Goal: Task Accomplishment & Management: Complete application form

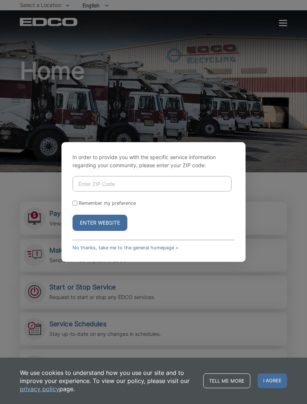
click at [207, 192] on input "Enter ZIP Code" at bounding box center [152, 183] width 159 height 15
type input "92084"
click at [116, 231] on button "Enter Website" at bounding box center [100, 223] width 55 height 16
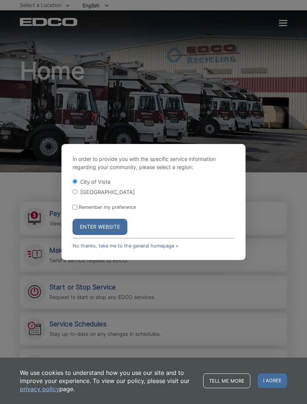
click at [116, 235] on button "Enter Website" at bounding box center [100, 227] width 55 height 16
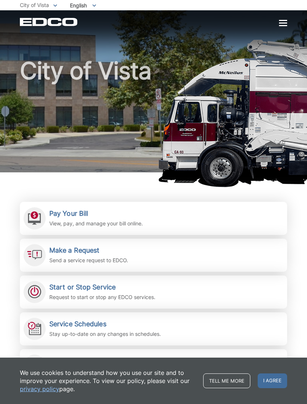
scroll to position [14, 0]
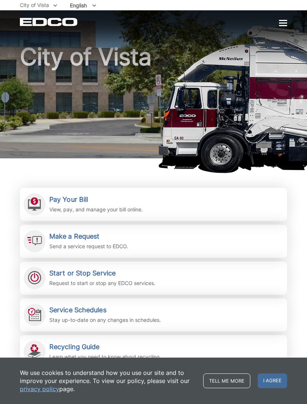
click at [129, 279] on p "Request to start or stop any EDCO services." at bounding box center [102, 283] width 106 height 8
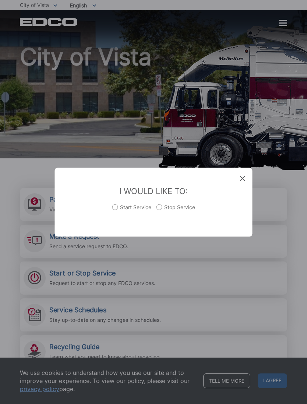
click at [160, 206] on label "Stop Service" at bounding box center [176, 210] width 39 height 15
radio input "true"
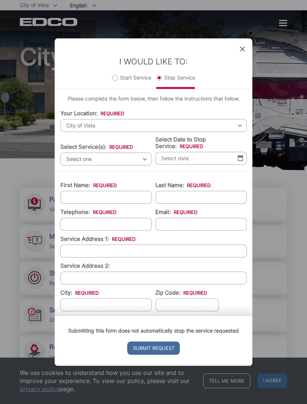
click at [145, 157] on span "Select one" at bounding box center [106, 159] width 92 height 13
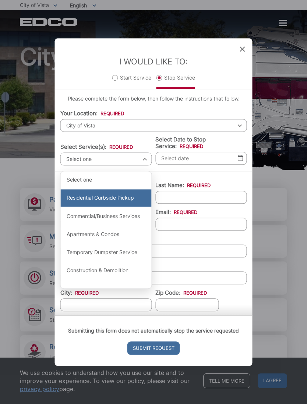
click at [132, 193] on div "Residential Curbside Pickup" at bounding box center [106, 198] width 91 height 18
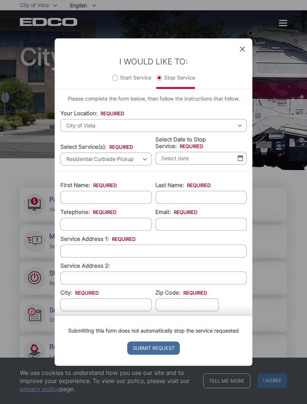
click at [240, 155] on img at bounding box center [241, 158] width 6 height 6
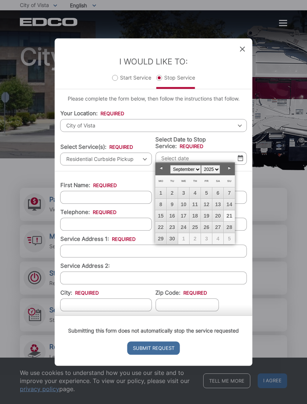
click at [182, 240] on span "1" at bounding box center [183, 238] width 11 height 11
click at [233, 165] on link "Next" at bounding box center [229, 168] width 11 height 11
click at [183, 192] on link "1" at bounding box center [183, 193] width 11 height 11
type input "10/01/2025"
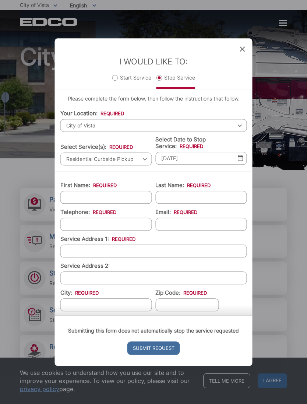
click at [127, 198] on input "First Name: *" at bounding box center [106, 197] width 92 height 13
type input "Deanna"
type input "Fowler"
type input "(___) ___-____"
type input "(951) 526-3545"
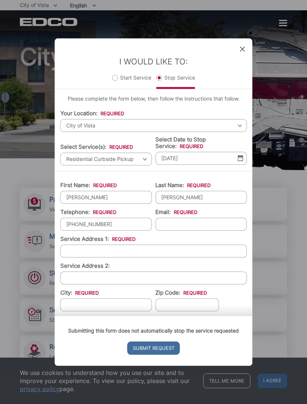
type input "stuckintraffic@mac.com"
type input "1917 Alta Vista Dr"
type input "Unit B"
type input "Vista"
type input "92084"
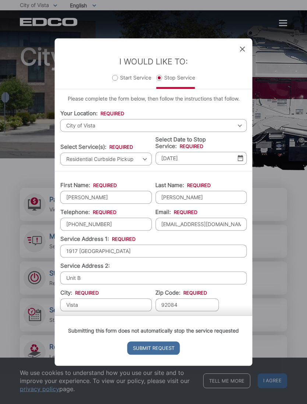
type input "1917 Alta Vista Dr, Unit B"
type input "Vista"
type input "92084"
type input "CA"
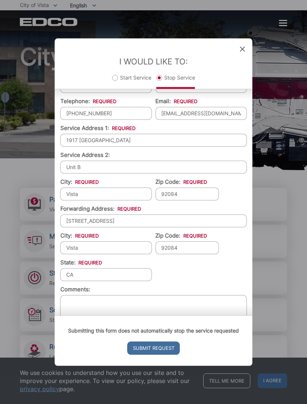
scroll to position [118, 0]
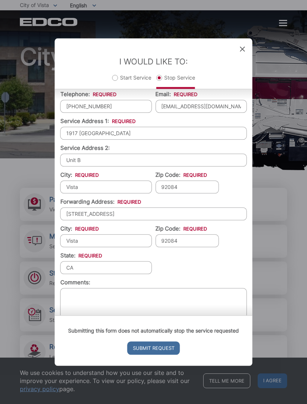
click at [194, 215] on input "1917 Alta Vista Dr, Unit B" at bounding box center [153, 214] width 187 height 13
type input "740 Nordahl Road, #110-215"
type input "San Marcos"
type input "92069"
type input "CA"
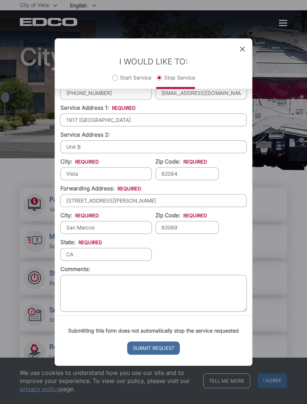
scroll to position [131, 0]
click at [154, 355] on input "Submit Request" at bounding box center [154, 348] width 53 height 13
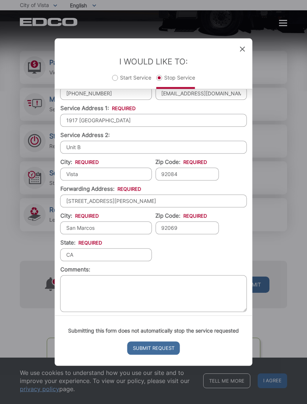
scroll to position [7, 3]
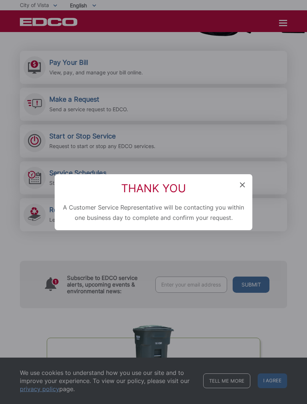
click at [248, 183] on div "Thank You A Customer Service Representative will be contacting you within one b…" at bounding box center [154, 202] width 198 height 56
click at [242, 182] on span at bounding box center [242, 185] width 5 height 7
